Goal: Transaction & Acquisition: Register for event/course

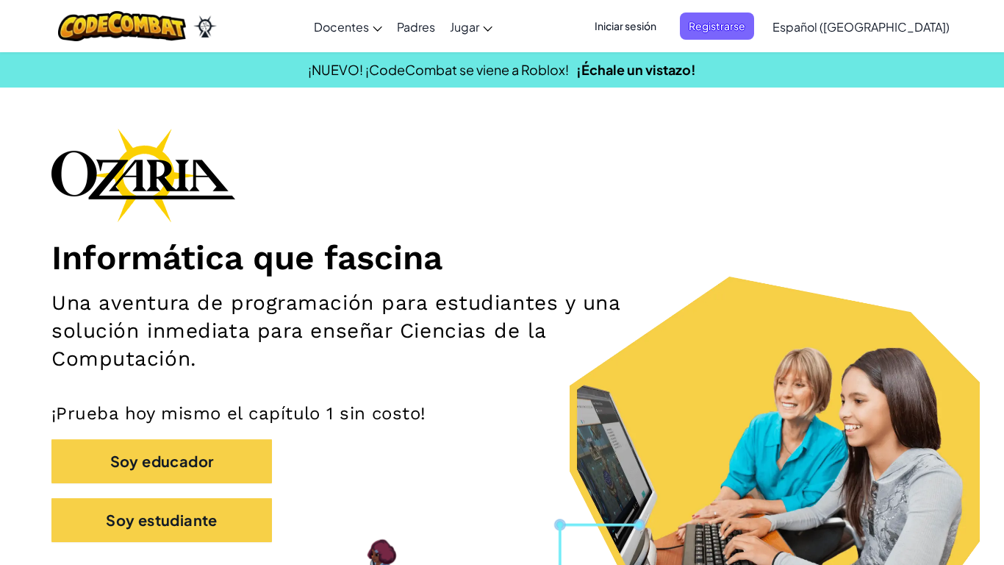
click at [657, 237] on h1 "Informática que fascina" at bounding box center [501, 257] width 901 height 41
click at [741, 26] on span "Registrarse" at bounding box center [717, 25] width 74 height 27
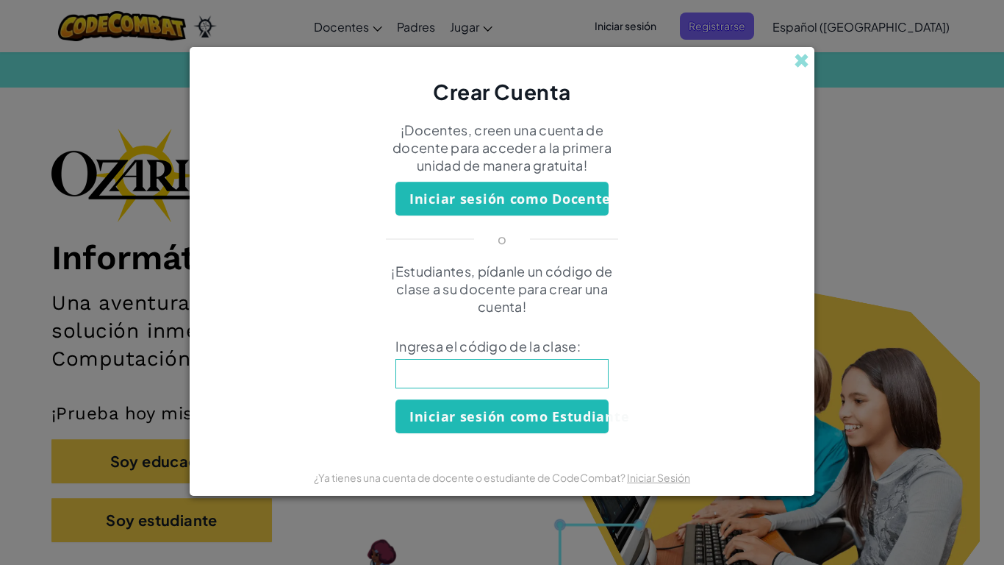
click at [510, 371] on input at bounding box center [502, 373] width 213 height 29
type input "ThingCakeCool"
click button "Iniciar sesión como Estudiante" at bounding box center [502, 416] width 213 height 34
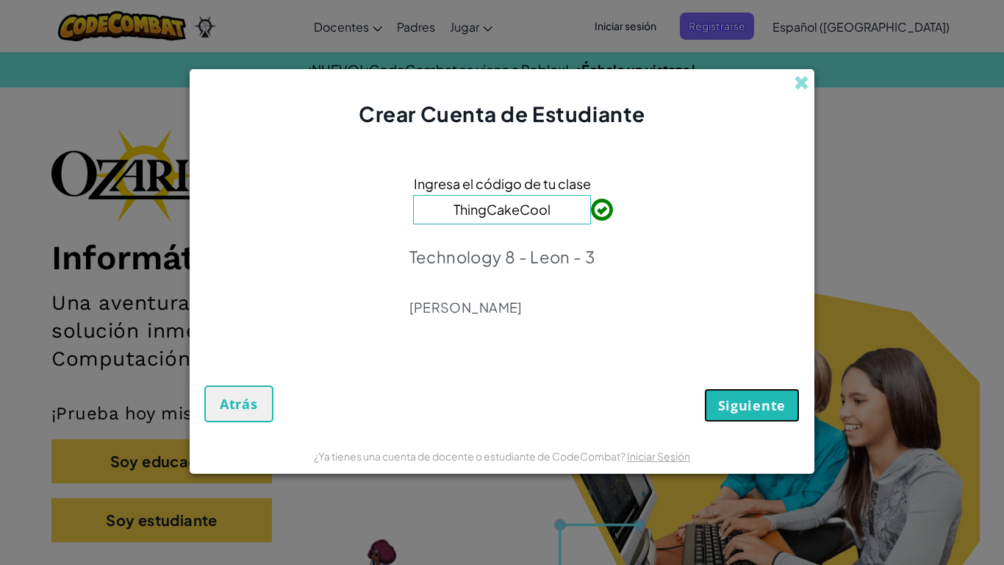
click at [762, 411] on span "Siguiente" at bounding box center [752, 405] width 68 height 18
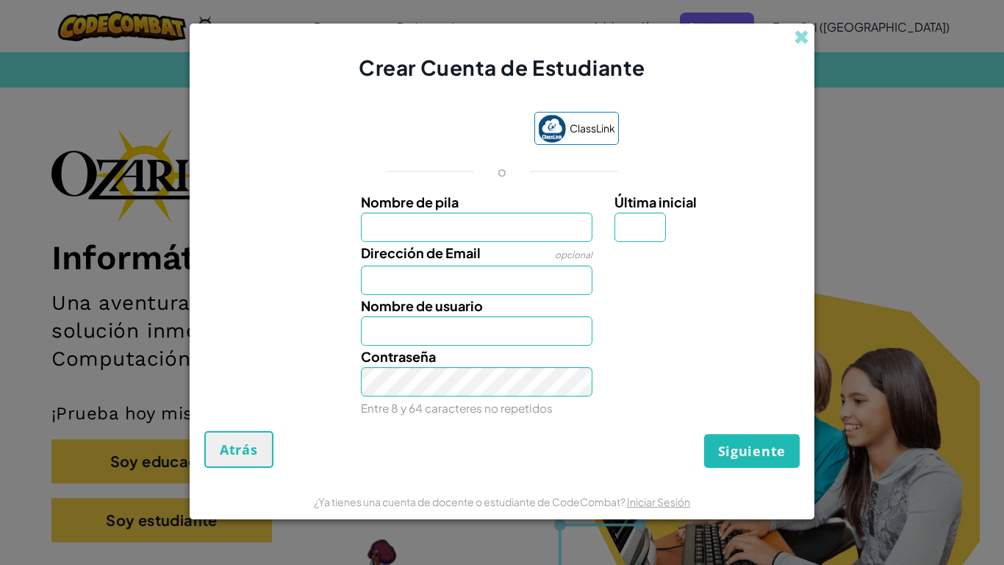
click at [690, 112] on div "ClassLink o Nombre de pila Última inicial Dirección de Email opcional Nombre de…" at bounding box center [502, 264] width 596 height 334
click at [481, 238] on input "Nombre de pila" at bounding box center [477, 226] width 232 height 29
click at [759, 215] on div "Última inicial" at bounding box center [706, 216] width 182 height 51
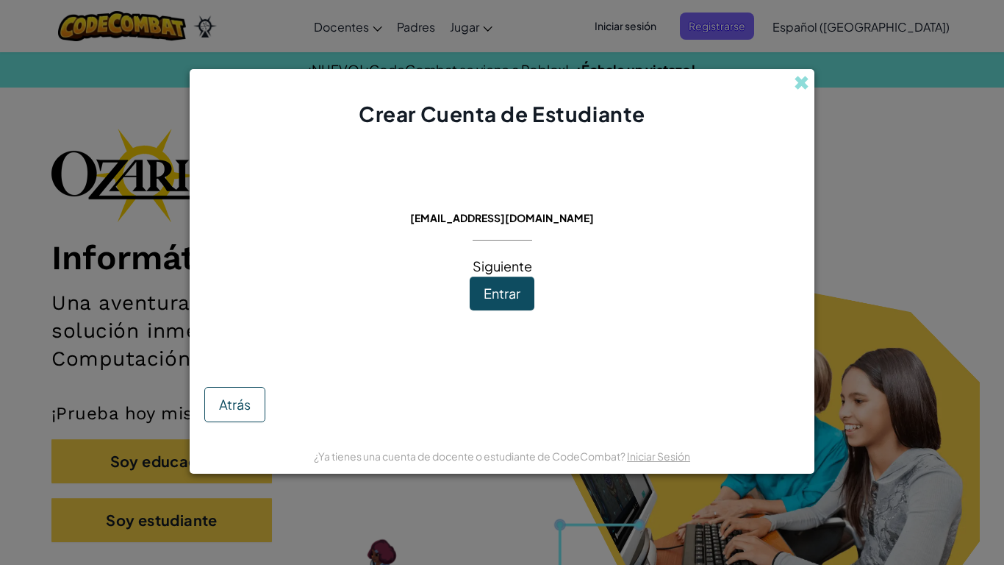
click at [508, 299] on span "Entrar" at bounding box center [502, 293] width 37 height 17
